Goal: Find specific page/section: Find specific page/section

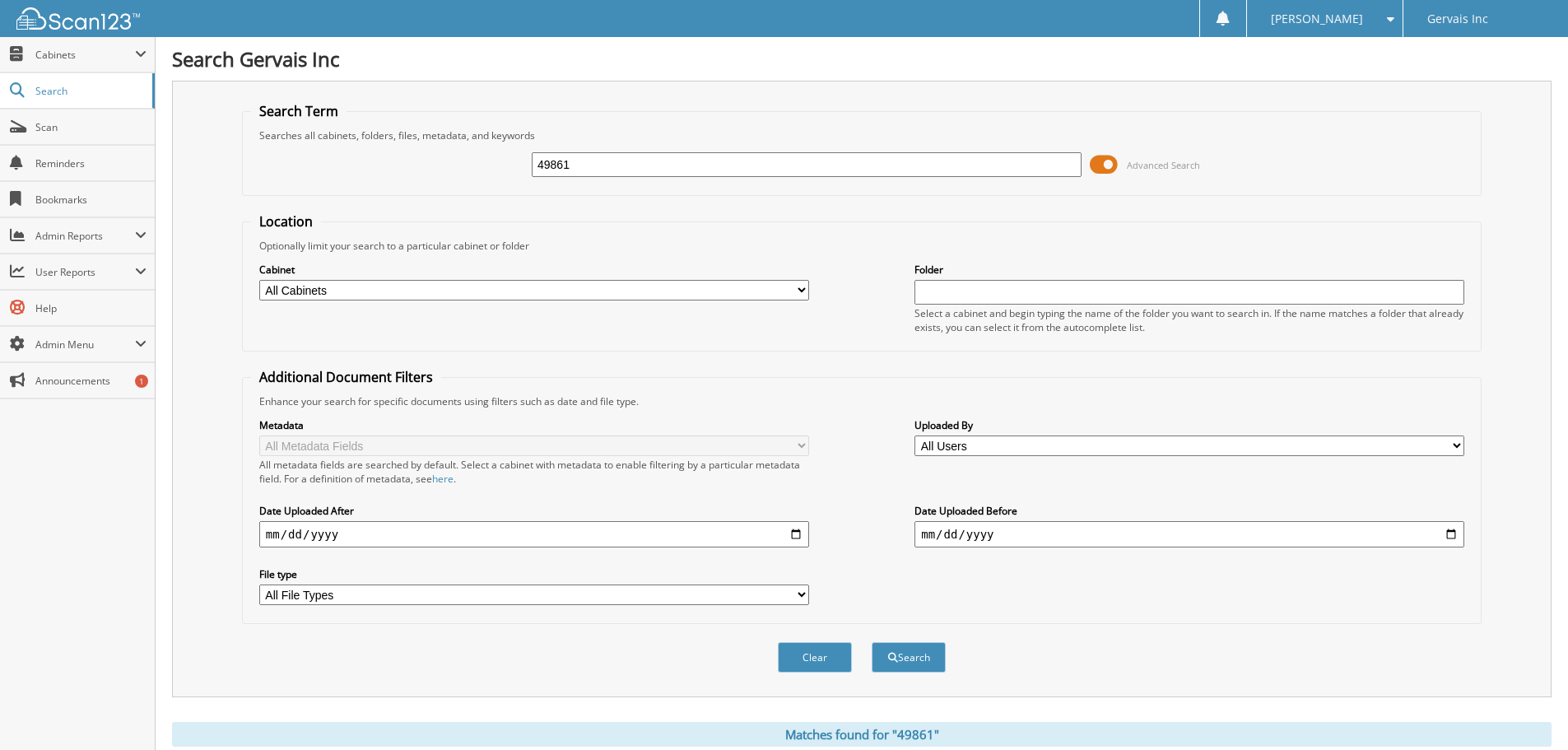
drag, startPoint x: 599, startPoint y: 163, endPoint x: 481, endPoint y: 174, distance: 118.5
click at [481, 174] on div "49861 Advanced Search" at bounding box center [862, 165] width 1222 height 44
type input "41509"
click at [872, 642] on button "Search" at bounding box center [908, 657] width 74 height 30
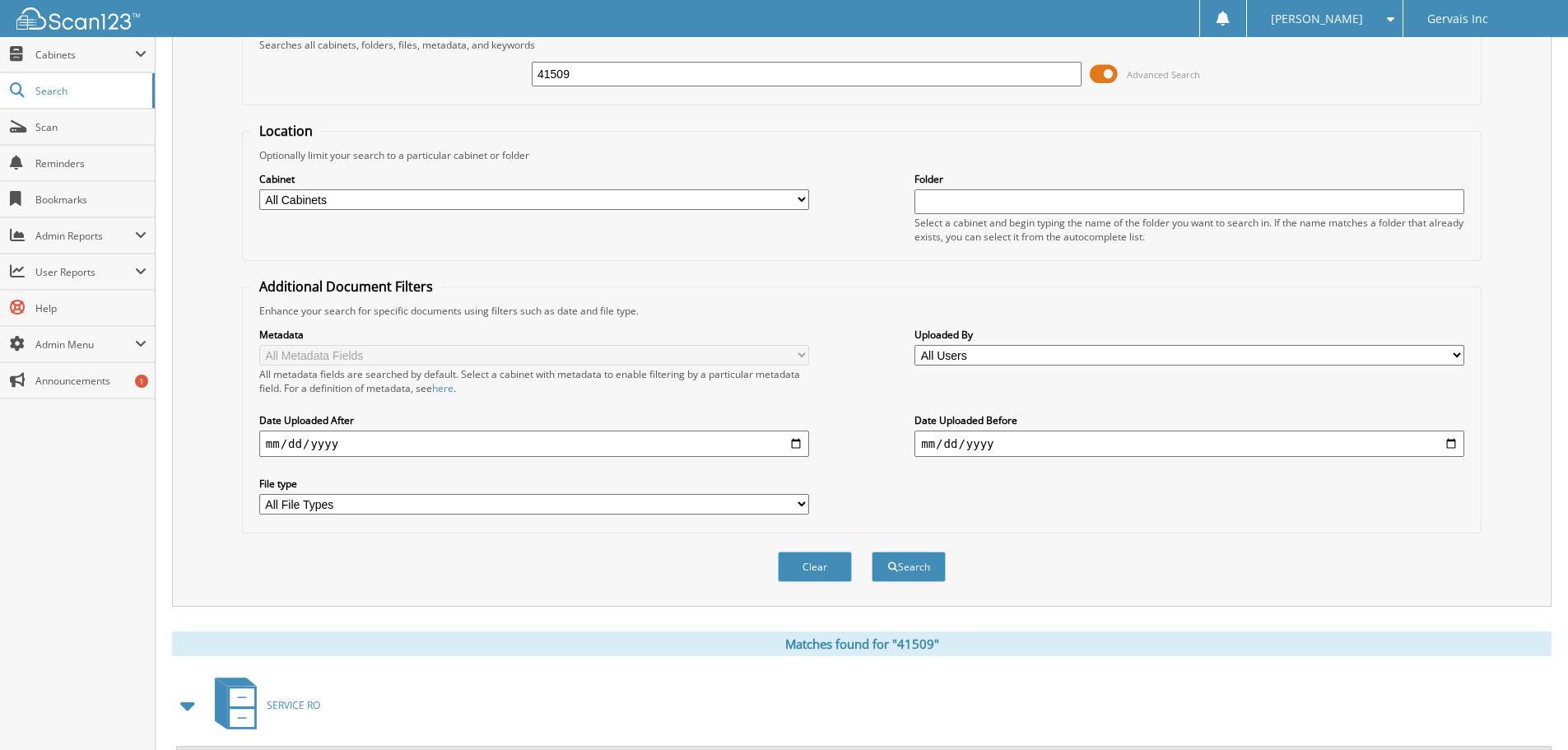
scroll to position [494, 0]
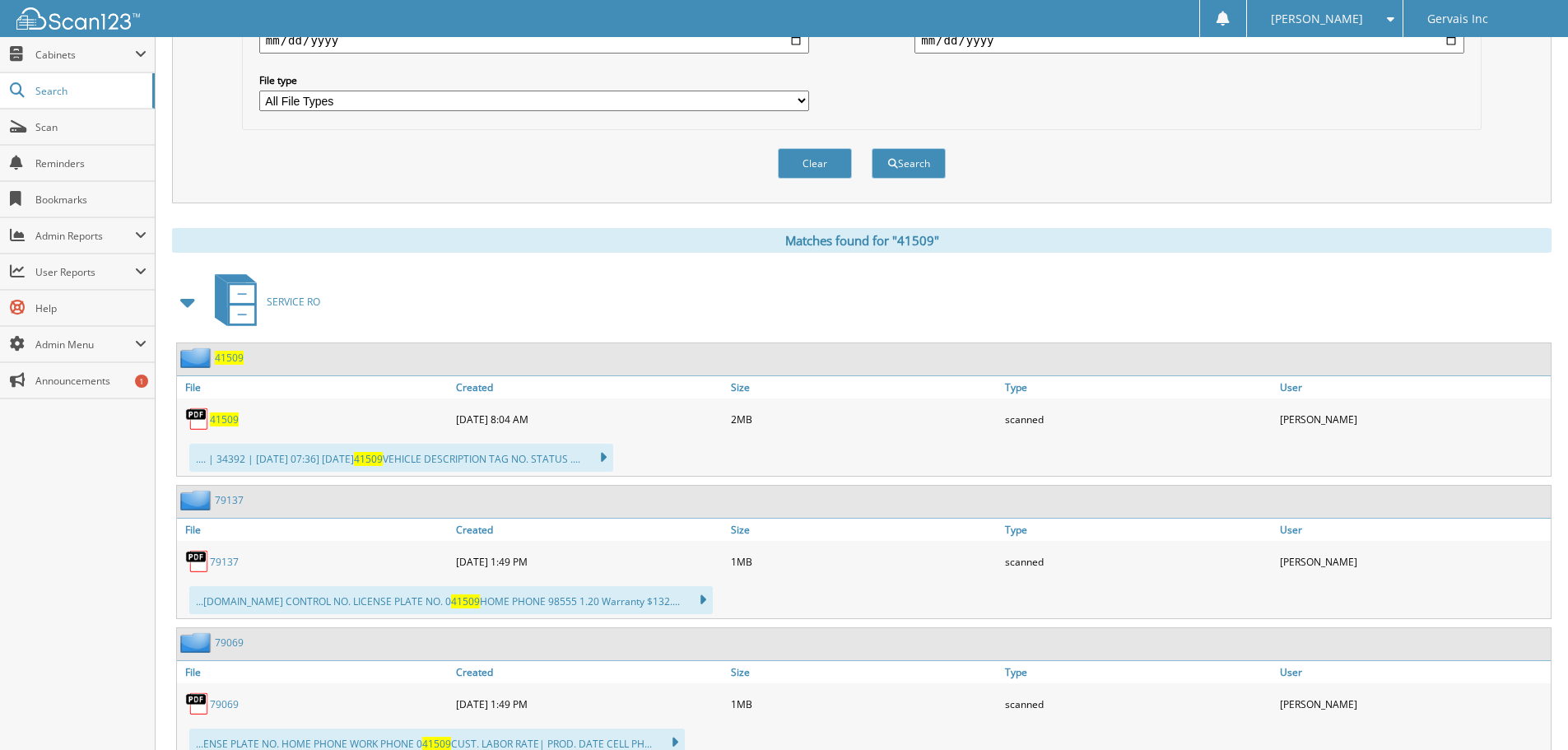
click at [228, 423] on span "41509" at bounding box center [224, 419] width 29 height 14
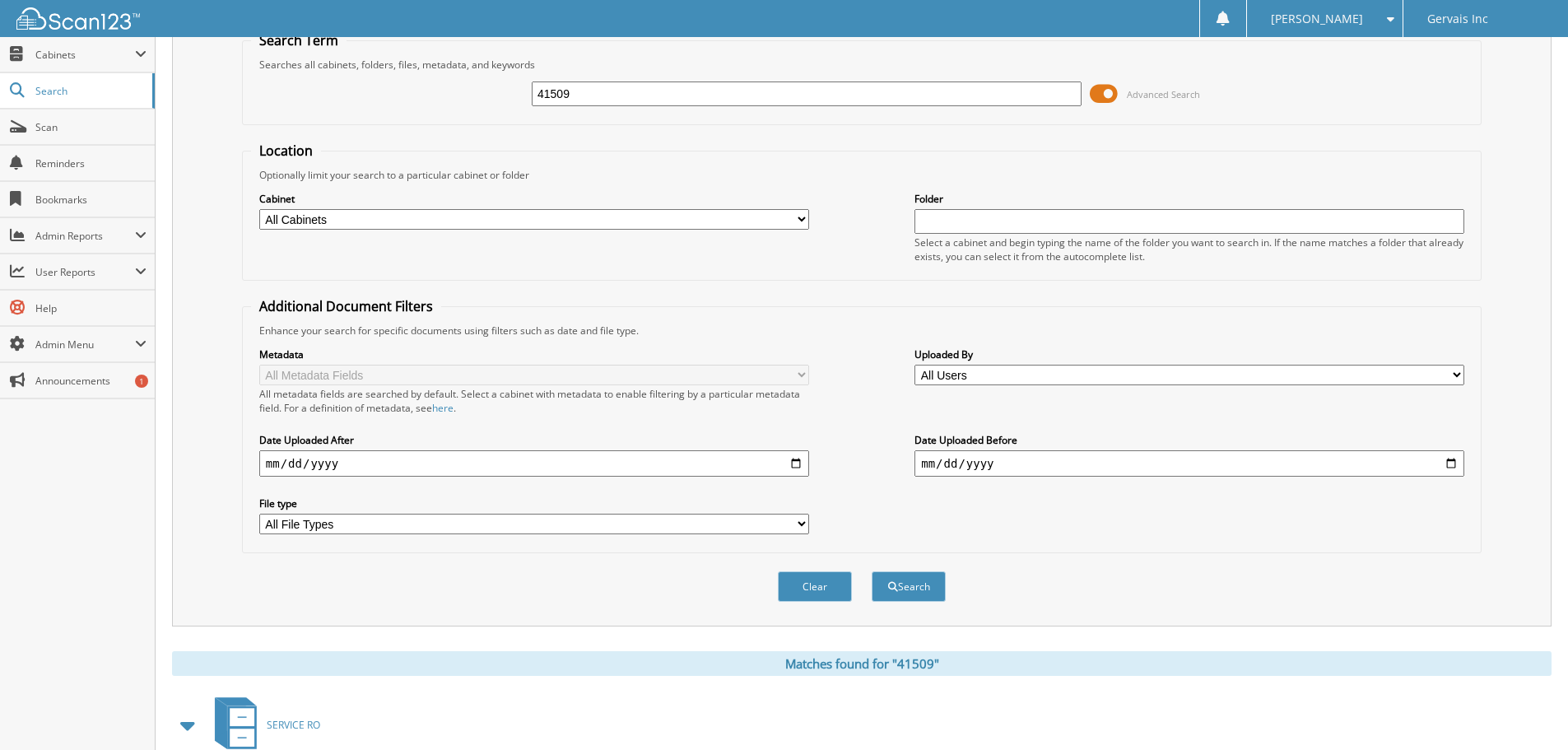
scroll to position [0, 0]
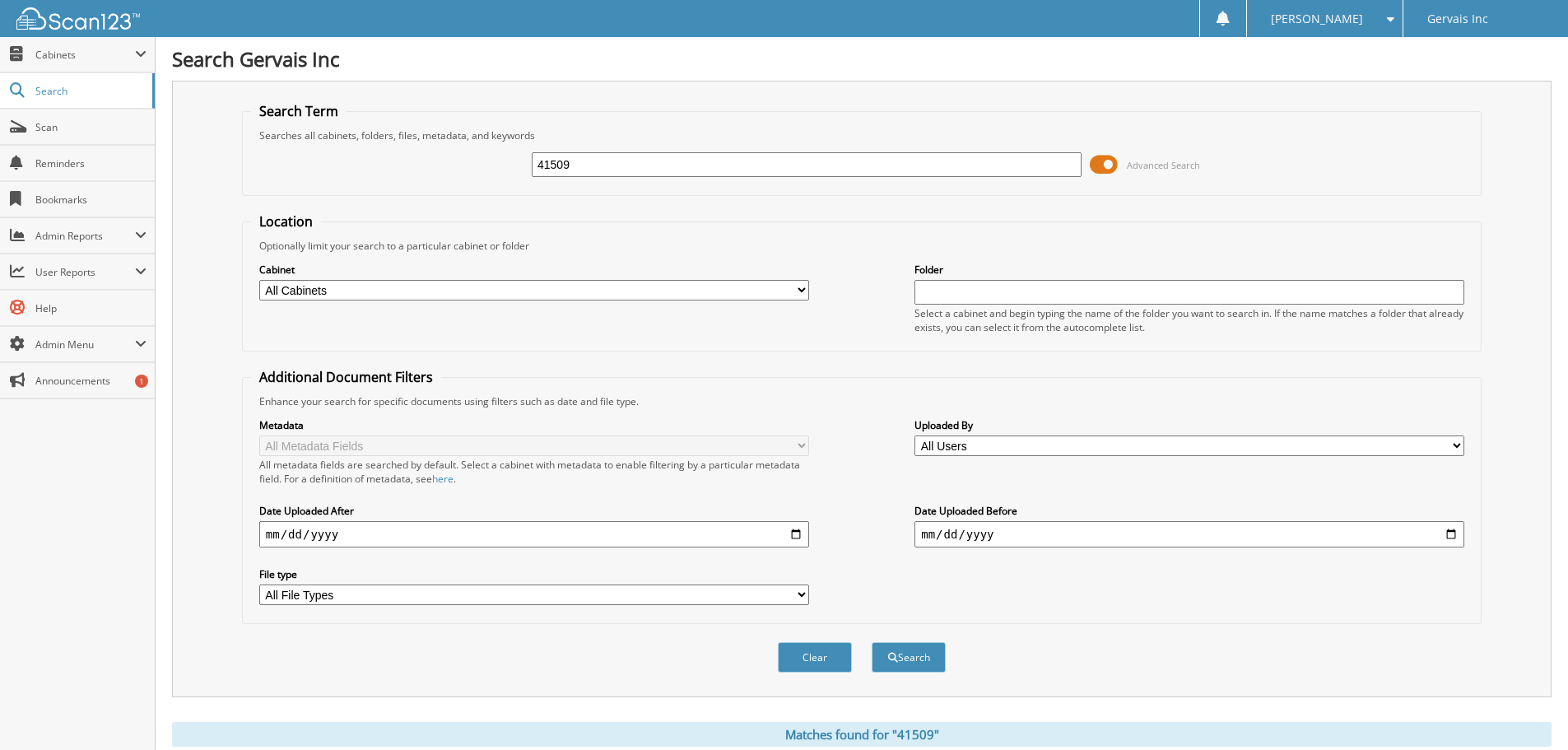
drag, startPoint x: 620, startPoint y: 160, endPoint x: 357, endPoint y: 167, distance: 263.1
click at [357, 167] on div "41509 Advanced Search" at bounding box center [862, 165] width 1222 height 44
type input "43360"
click at [872, 642] on button "Search" at bounding box center [908, 657] width 74 height 30
